Goal: Answer question/provide support

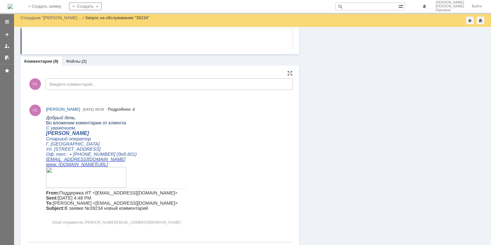
scroll to position [575, 0]
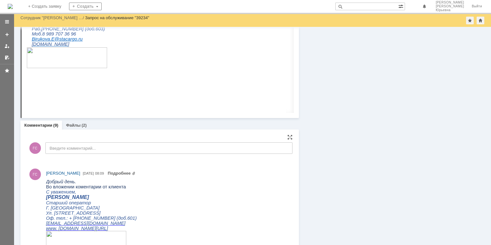
click at [83, 144] on div "ГС Введите комментарий..." at bounding box center [160, 149] width 266 height 30
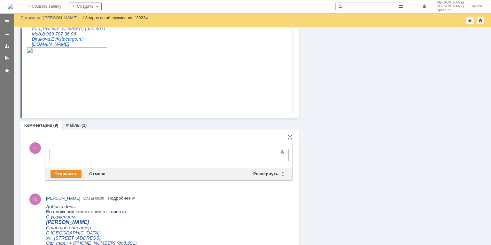
scroll to position [0, 0]
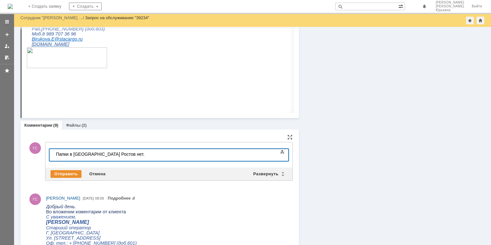
click at [71, 153] on div "Папки в [GEOGRAPHIC_DATA] Ростов нет." at bounding box center [101, 153] width 91 height 5
click at [71, 157] on div "Папки в [GEOGRAPHIC_DATA] Ростов нет." at bounding box center [101, 153] width 91 height 5
click at [97, 157] on body "Папки с документакми в [GEOGRAPHIC_DATA] Ростов нет." at bounding box center [101, 154] width 96 height 11
click at [147, 154] on div "Папки с документами в [GEOGRAPHIC_DATA] Ростов нет." at bounding box center [101, 156] width 91 height 10
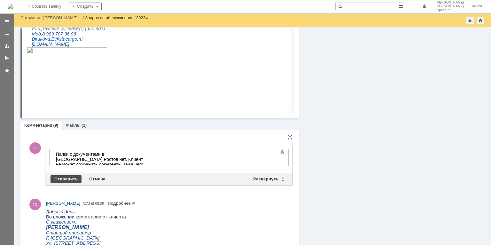
click at [64, 178] on div "Отправить" at bounding box center [65, 179] width 31 height 8
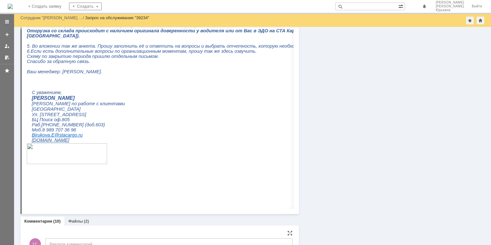
scroll to position [607, 0]
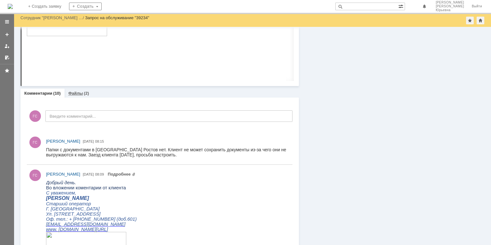
click at [75, 91] on link "Файлы" at bounding box center [75, 93] width 15 height 5
